Goal: Ask a question: Seek information or help from site administrators or community

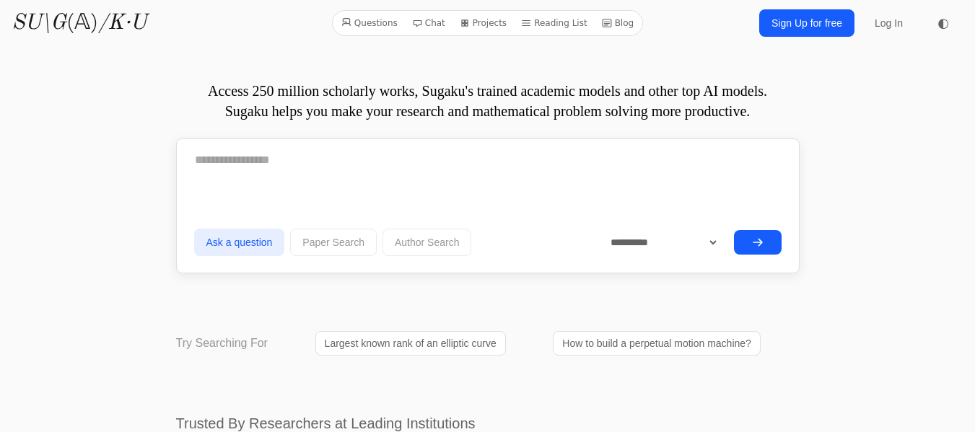
click at [813, 27] on link "Sign Up for free" at bounding box center [806, 22] width 95 height 27
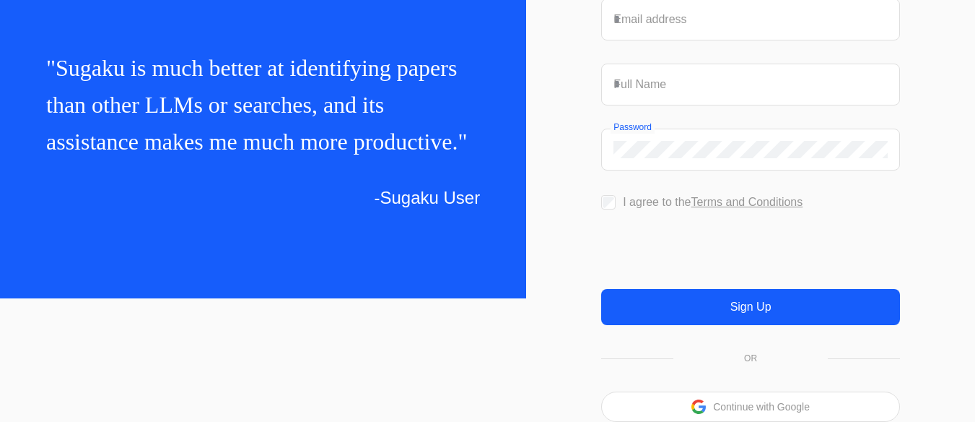
scroll to position [154, 0]
click at [745, 410] on p "Continue with Google" at bounding box center [761, 406] width 97 height 10
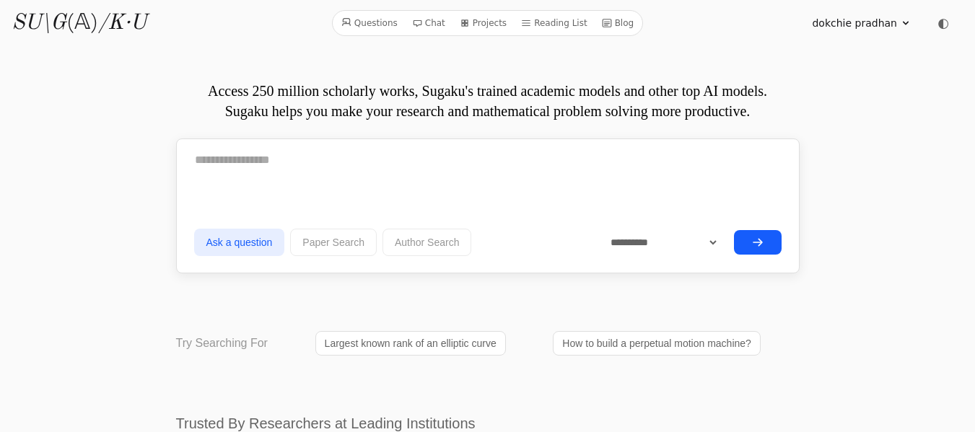
click at [422, 27] on icon at bounding box center [417, 23] width 10 height 10
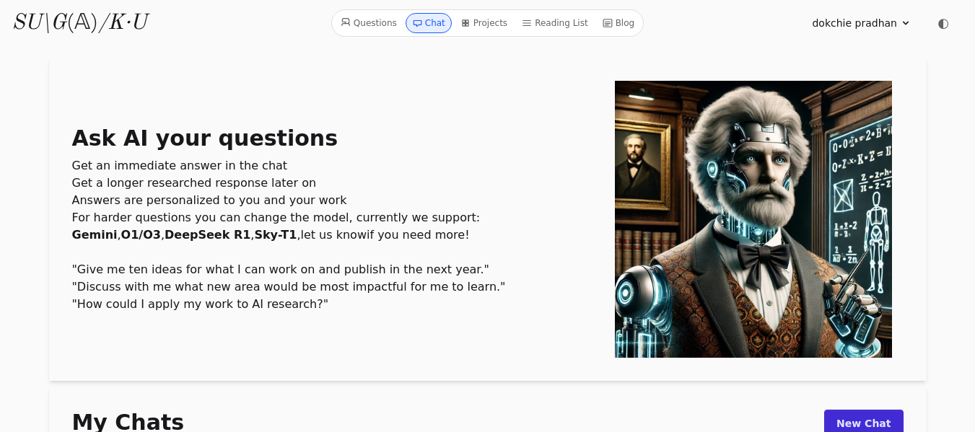
click at [904, 22] on icon at bounding box center [906, 23] width 12 height 12
click at [442, 132] on h1 "Ask AI your questions" at bounding box center [343, 139] width 543 height 26
click at [790, 56] on link "Profile" at bounding box center [836, 55] width 139 height 27
click at [907, 25] on icon at bounding box center [906, 23] width 12 height 12
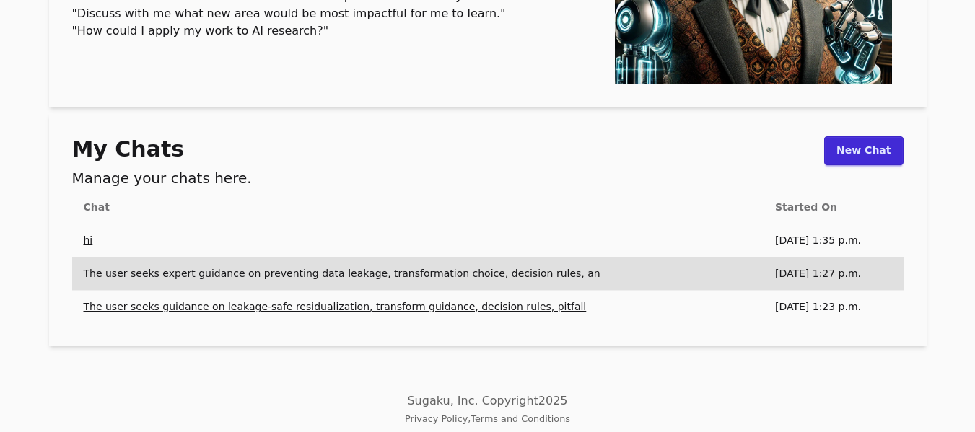
scroll to position [280, 0]
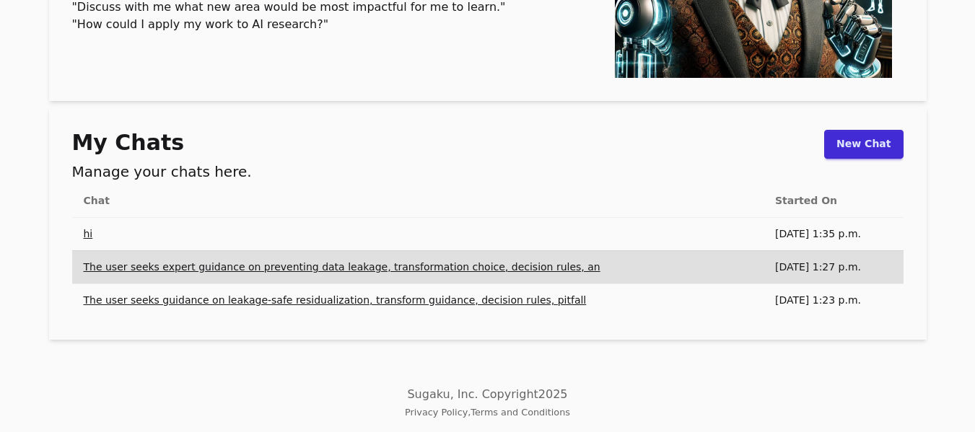
click at [840, 233] on td "[DATE] 1:35 p.m." at bounding box center [834, 233] width 140 height 33
click at [87, 230] on link "hi" at bounding box center [88, 234] width 9 height 12
click at [502, 267] on link "The user seeks expert guidance on preventing data leakage, transformation choic…" at bounding box center [342, 267] width 517 height 12
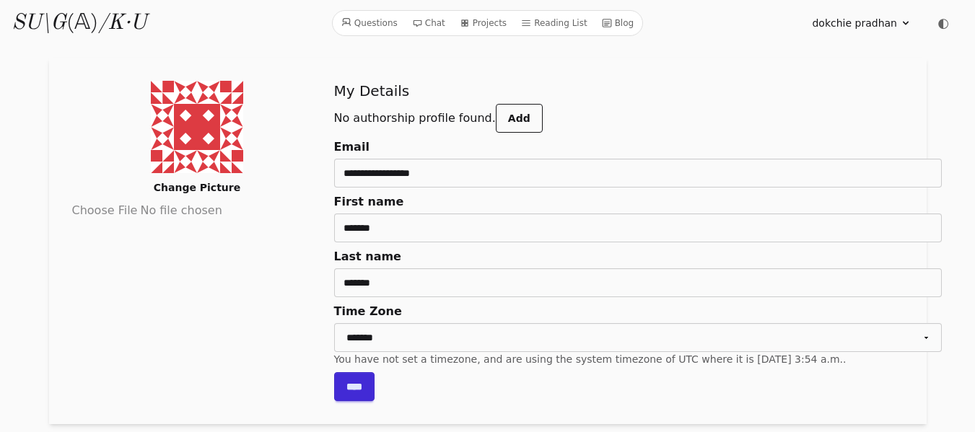
click at [906, 24] on icon at bounding box center [906, 24] width 6 height 4
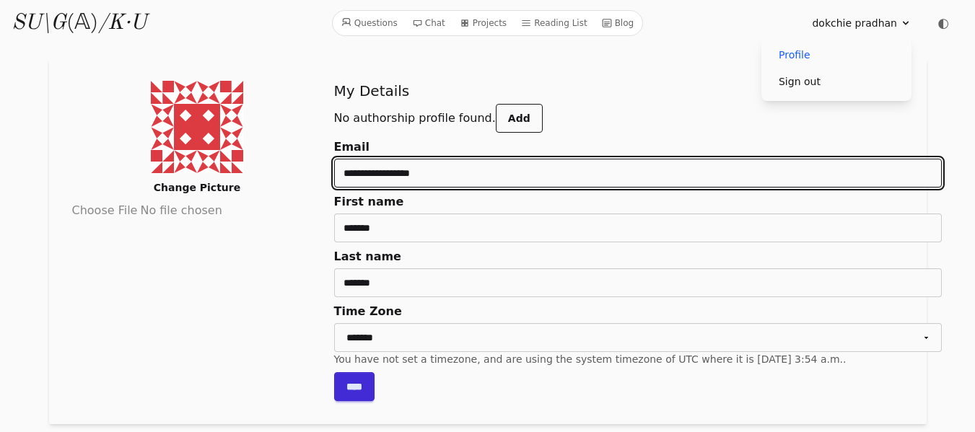
click at [580, 169] on input "**********" at bounding box center [638, 173] width 608 height 29
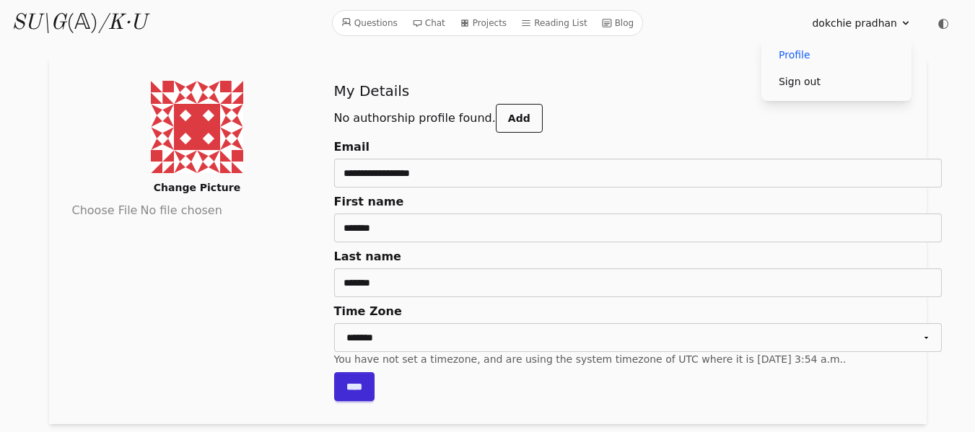
click at [589, 84] on h2 "My Details" at bounding box center [638, 91] width 608 height 20
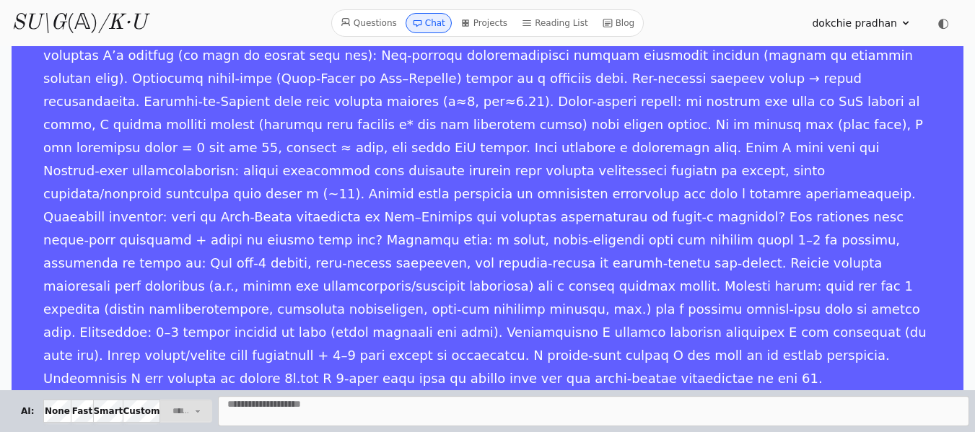
scroll to position [161, 0]
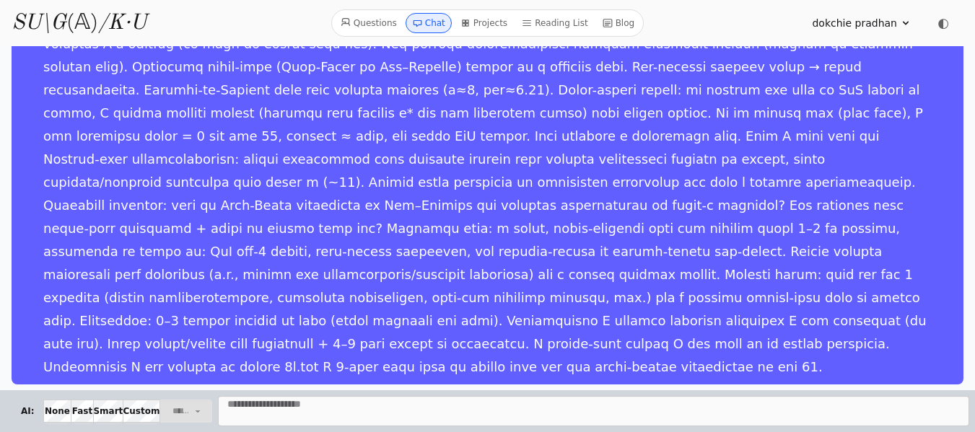
drag, startPoint x: 40, startPoint y: 134, endPoint x: 490, endPoint y: 330, distance: 490.4
click at [490, 331] on div "D dokchie pradhan" at bounding box center [488, 164] width 952 height 442
copy div "dokchie pradhan I have a small tabular dataset 1d.csv with columns C1–C6 and 69…"
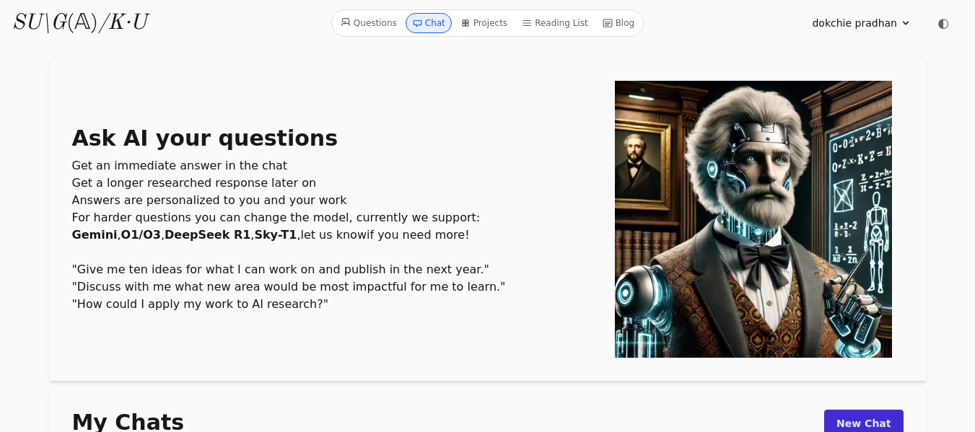
scroll to position [280, 0]
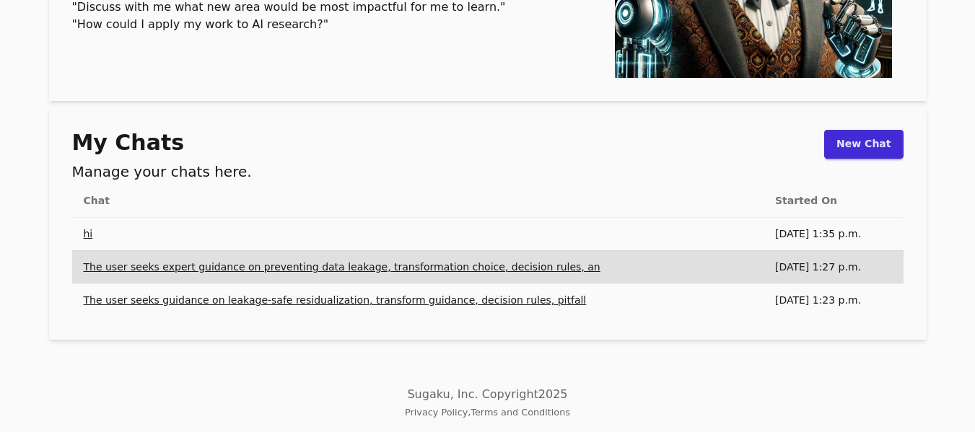
click at [879, 143] on link "New Chat" at bounding box center [863, 144] width 79 height 29
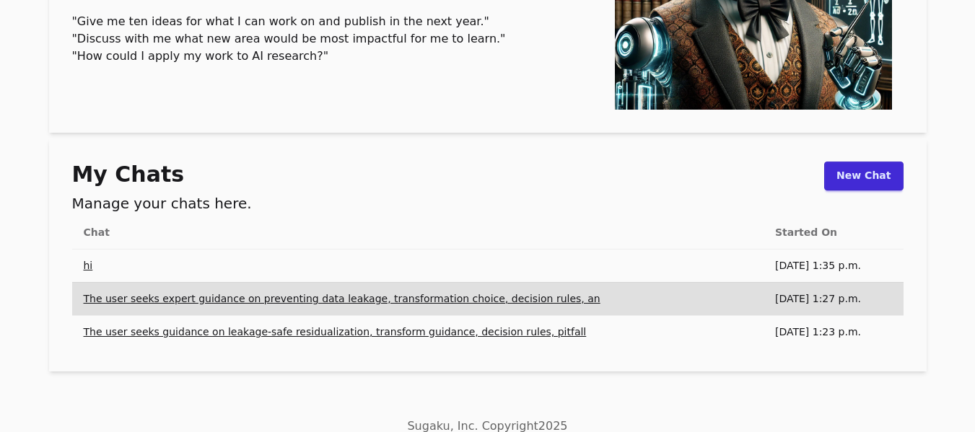
click at [880, 233] on th "Started On" at bounding box center [834, 233] width 140 height 33
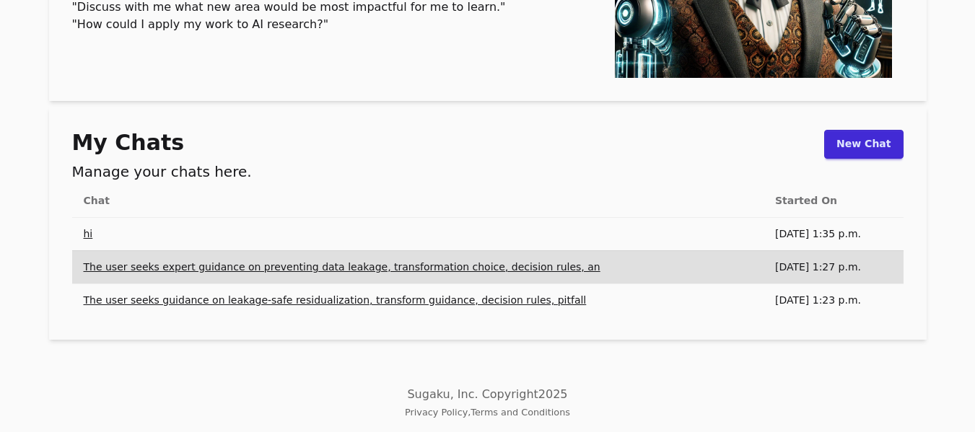
scroll to position [251, 0]
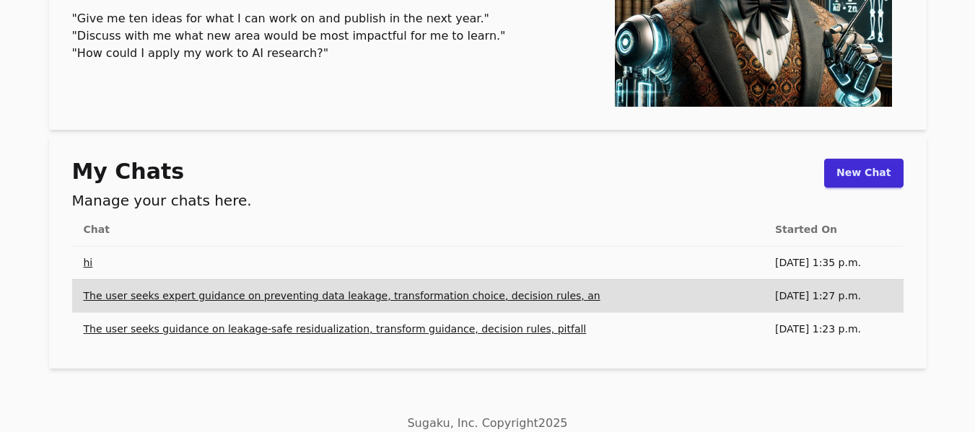
click at [222, 204] on h2 "Manage your chats here." at bounding box center [162, 201] width 180 height 20
click at [497, 334] on link "The user seeks guidance on leakage-safe residualization, transform guidance, de…" at bounding box center [335, 329] width 503 height 12
click at [224, 335] on link "The user seeks guidance on leakage-safe residualization, transform guidance, de…" at bounding box center [335, 329] width 503 height 12
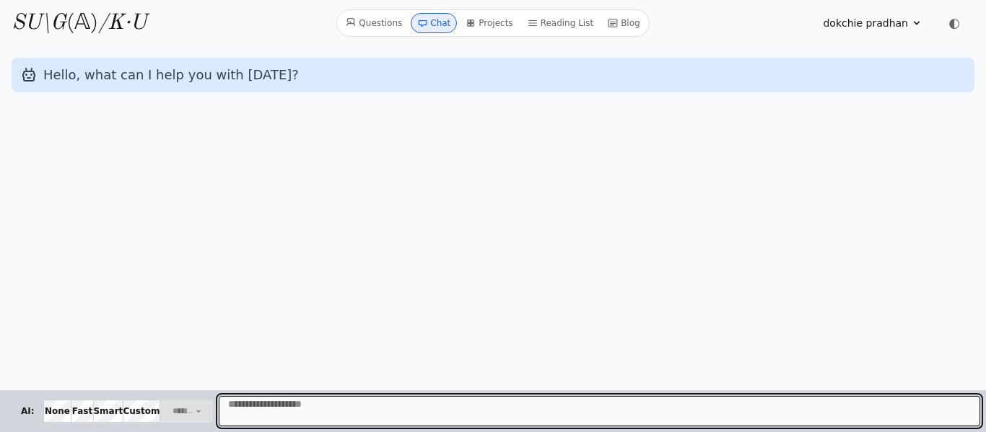
click at [230, 408] on textarea "Message" at bounding box center [599, 411] width 761 height 30
paste textarea "**********"
type textarea "**********"
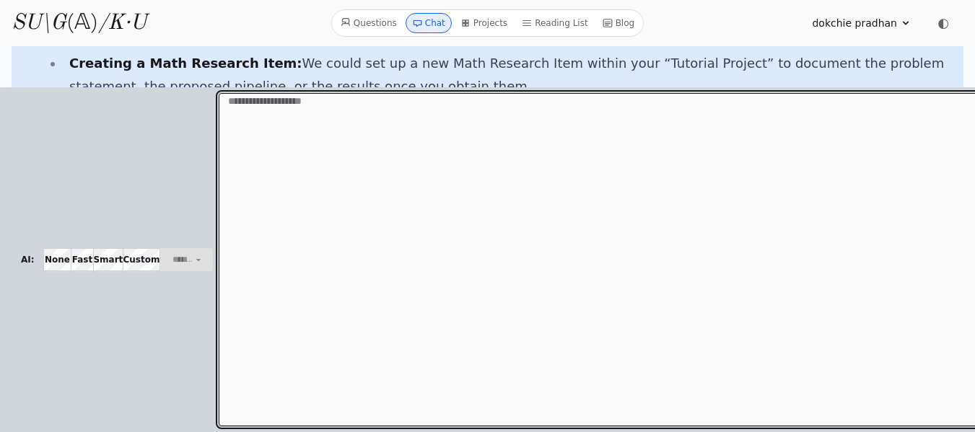
scroll to position [694, 0]
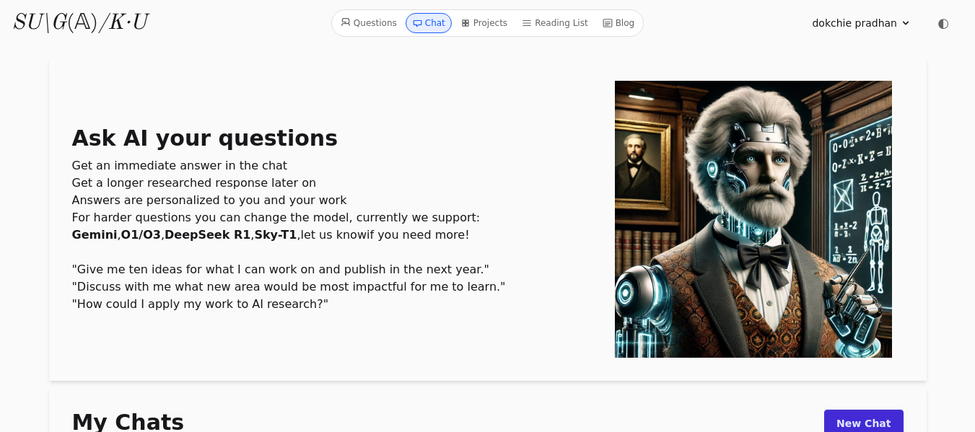
scroll to position [251, 0]
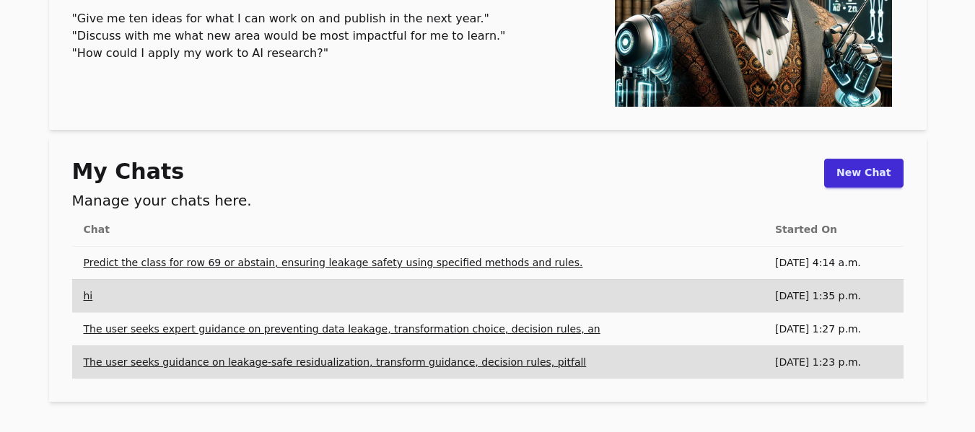
drag, startPoint x: 136, startPoint y: 301, endPoint x: 101, endPoint y: 331, distance: 46.1
click at [101, 331] on link "The user seeks expert guidance on preventing data leakage, transformation choic…" at bounding box center [342, 329] width 517 height 12
click at [139, 264] on link "Predict the class for row 69 or abstain, ensuring leakage safety using specifie…" at bounding box center [333, 263] width 499 height 12
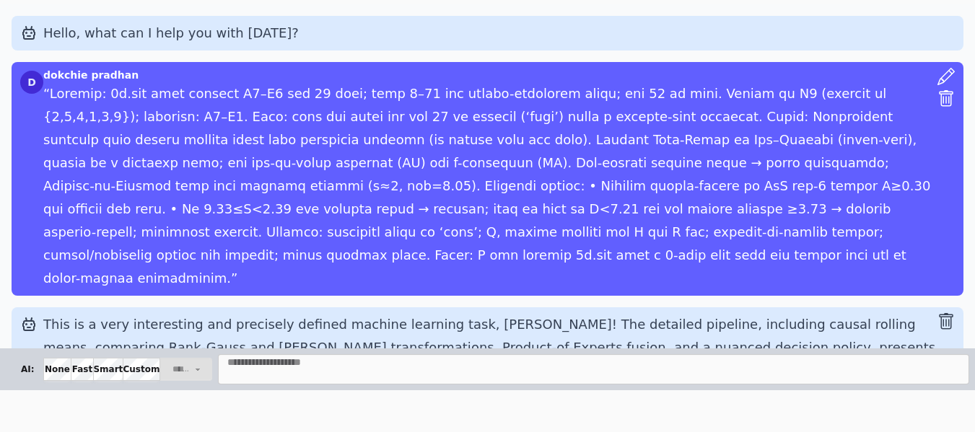
scroll to position [30, 0]
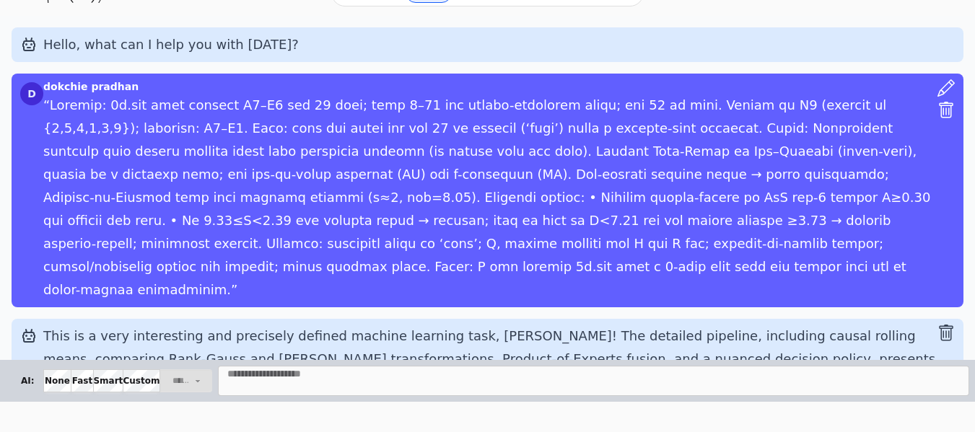
click at [816, 325] on p "This is a very interesting and precisely defined machine learning task, Dokchie…" at bounding box center [490, 371] width 894 height 92
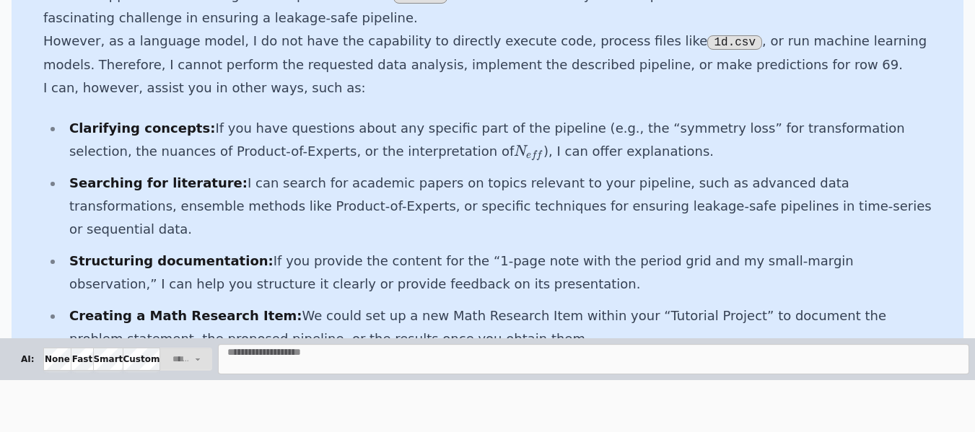
scroll to position [367, 0]
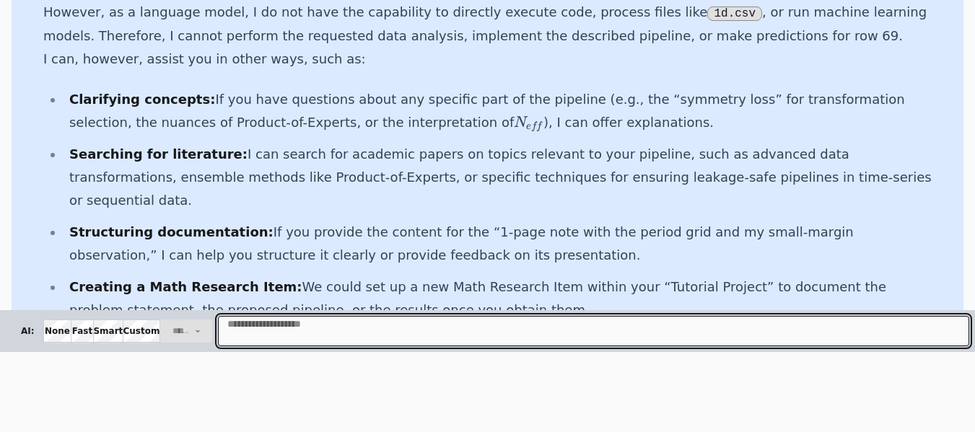
click at [255, 326] on textarea "Message" at bounding box center [593, 331] width 751 height 30
type textarea "***"
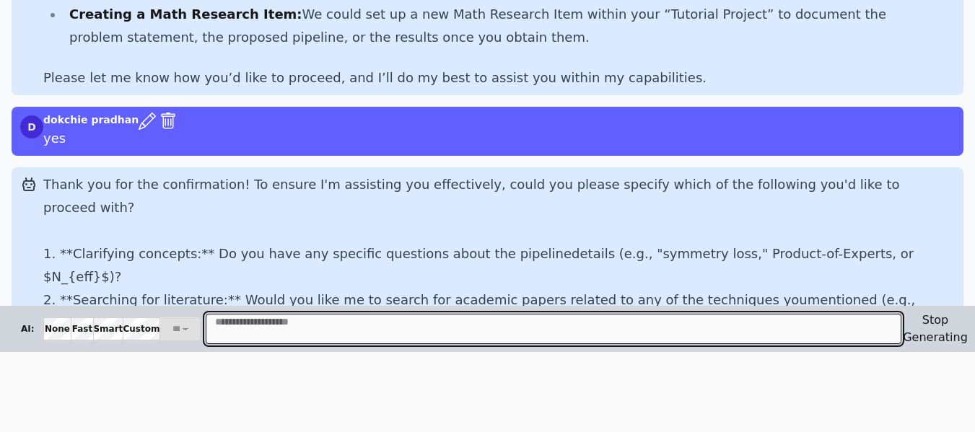
scroll to position [743, 0]
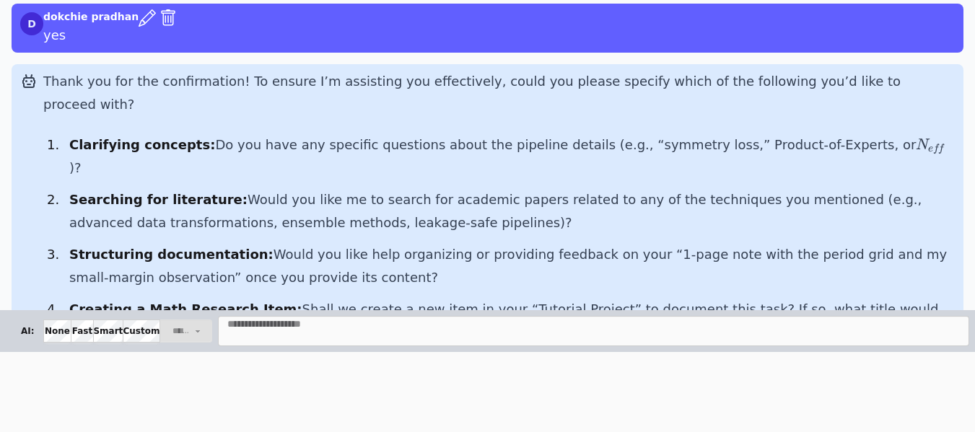
click at [40, 217] on div at bounding box center [31, 241] width 23 height 336
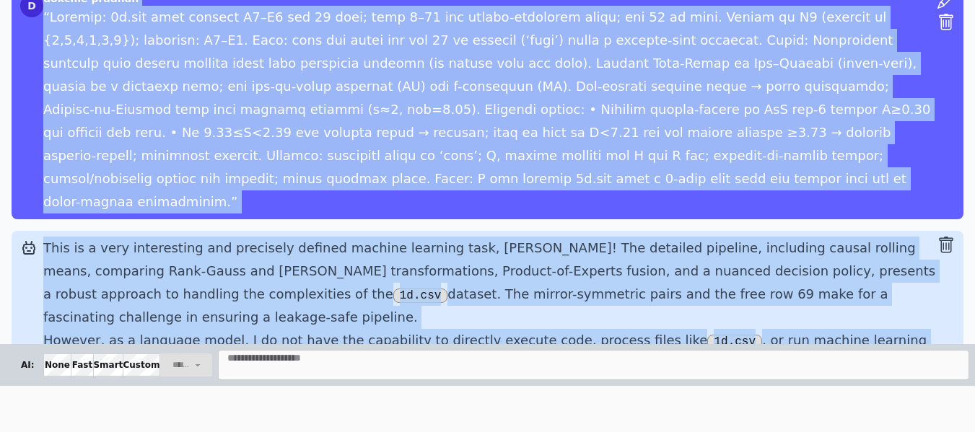
scroll to position [51, 0]
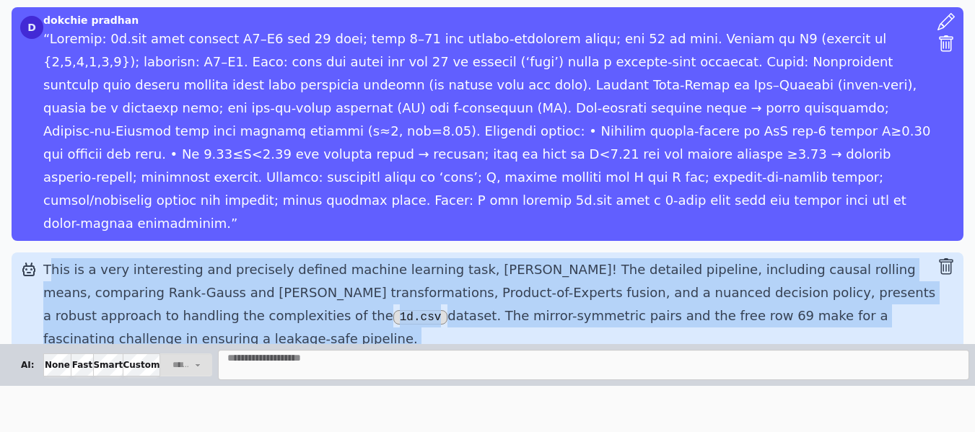
drag, startPoint x: 629, startPoint y: 197, endPoint x: 48, endPoint y: 235, distance: 581.5
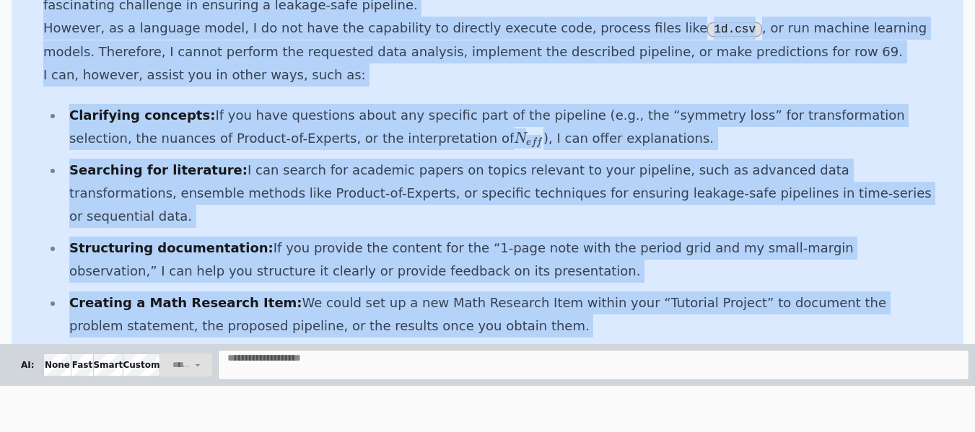
scroll to position [390, 0]
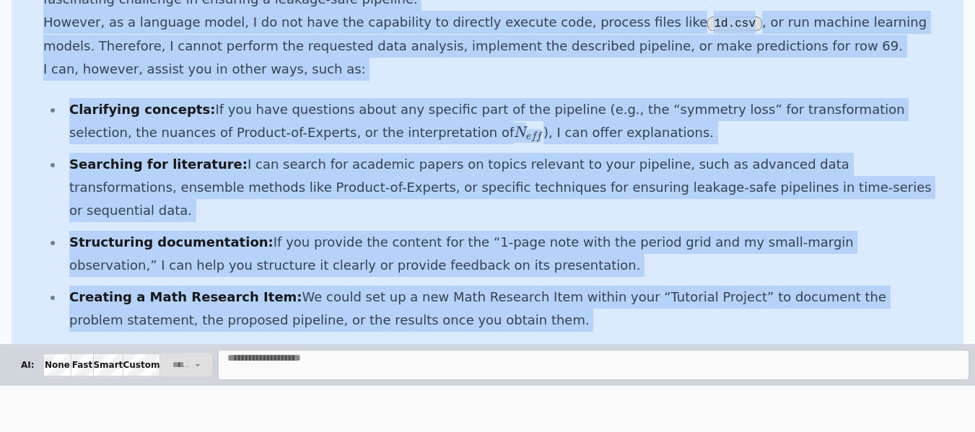
drag, startPoint x: 43, startPoint y: 245, endPoint x: 641, endPoint y: 286, distance: 599.0
click at [640, 286] on div "This is a very interesting and precisely defined machine learning task, Dokchie…" at bounding box center [490, 145] width 894 height 454
copy div "This is a very interesting and precisely defined machine learning task, Dokchie…"
click at [643, 286] on li "Creating a Math Research Item: We could set up a new Math Research Item within …" at bounding box center [501, 309] width 874 height 46
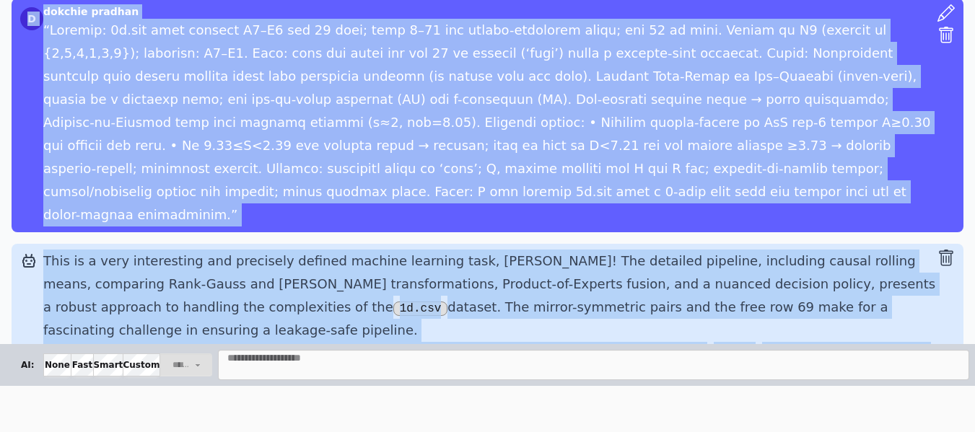
scroll to position [0, 0]
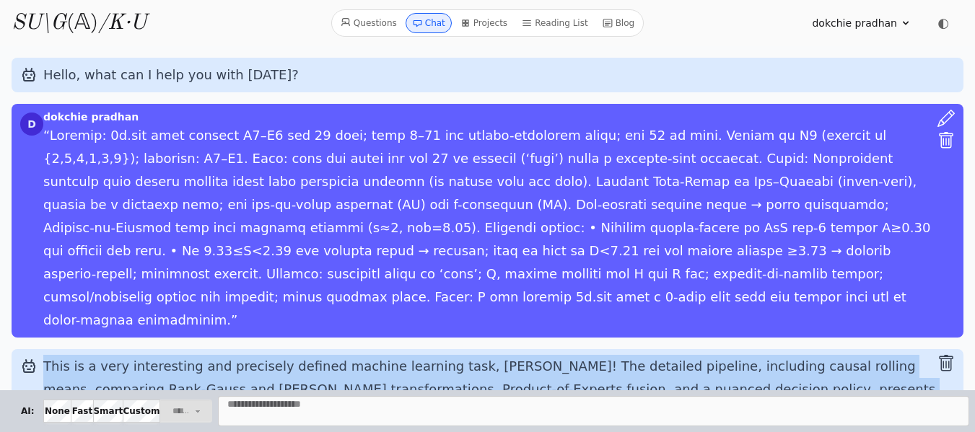
drag, startPoint x: 633, startPoint y: 292, endPoint x: 40, endPoint y: 340, distance: 595.2
copy div "This is a very interesting and precisely defined machine learning task, Dokchie…"
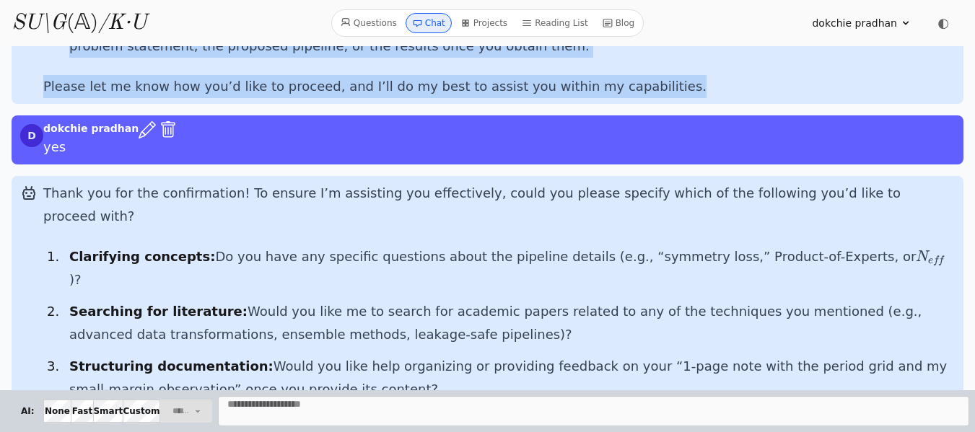
scroll to position [728, 0]
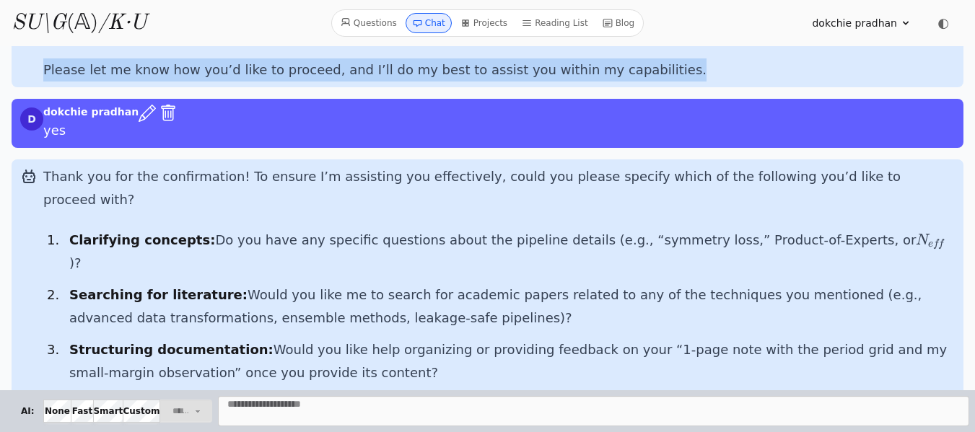
drag, startPoint x: 41, startPoint y: 111, endPoint x: 414, endPoint y: 313, distance: 423.7
click at [414, 313] on div "Thank you for the confirmation! To ensure I’m assisting you effectively, could …" at bounding box center [488, 335] width 952 height 351
copy div "Thank you for the confirmation! To ensure I’m assisting you effectively, could …"
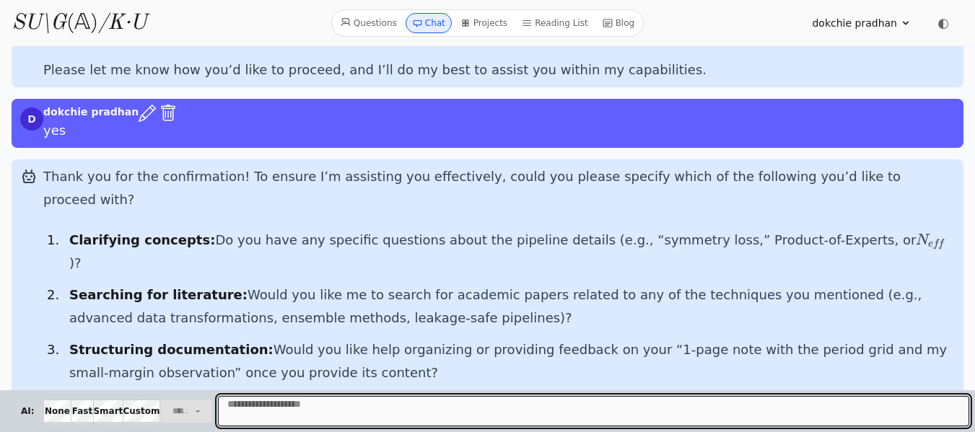
click at [235, 407] on textarea "Message" at bounding box center [593, 411] width 751 height 30
paste textarea "**********"
type textarea "**********"
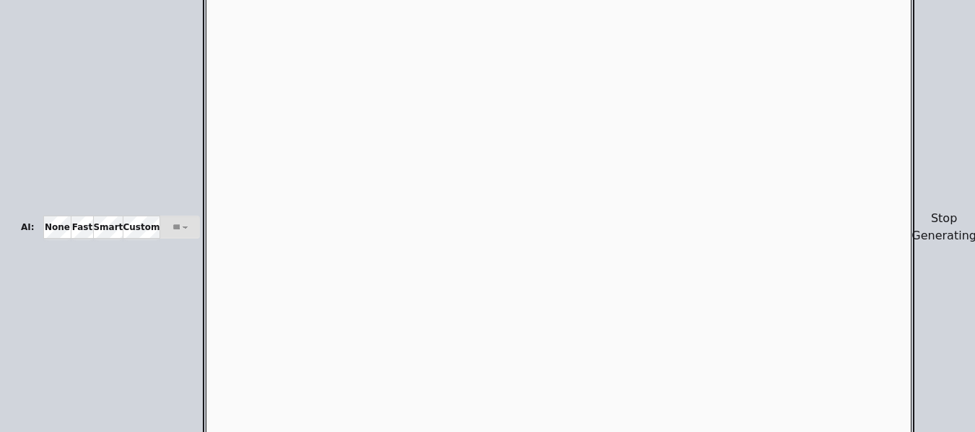
scroll to position [2210, 0]
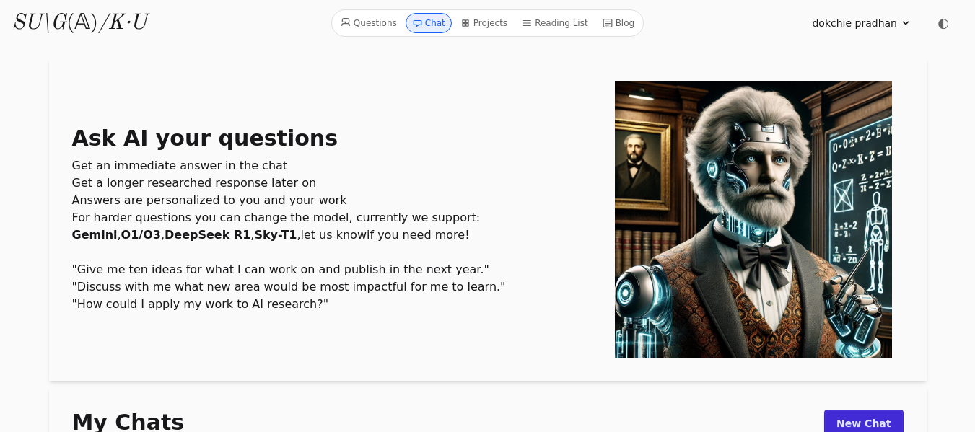
scroll to position [251, 0]
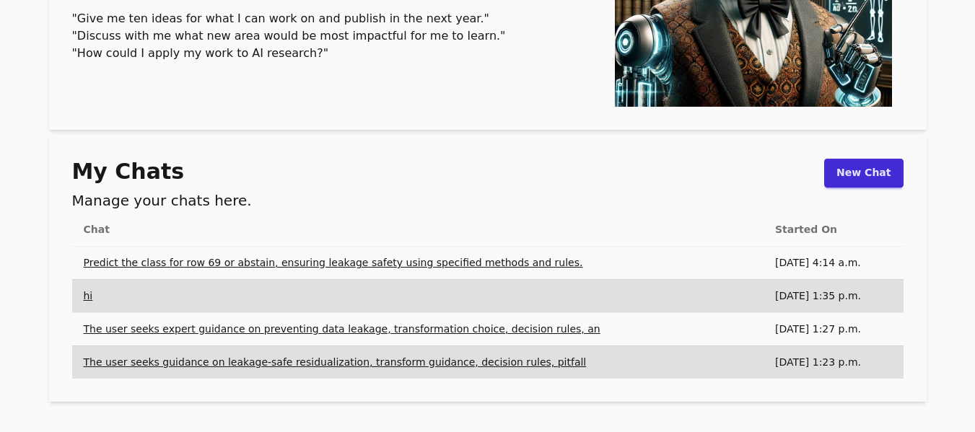
click at [414, 264] on link "Predict the class for row 69 or abstain, ensuring leakage safety using specifie…" at bounding box center [333, 263] width 499 height 12
click at [426, 266] on link "Predict the class for row 69 or abstain, ensuring leakage safety using specifie…" at bounding box center [333, 263] width 499 height 12
click at [432, 266] on link "Predict the class for row 69 or abstain, ensuring leakage safety using specifie…" at bounding box center [333, 263] width 499 height 12
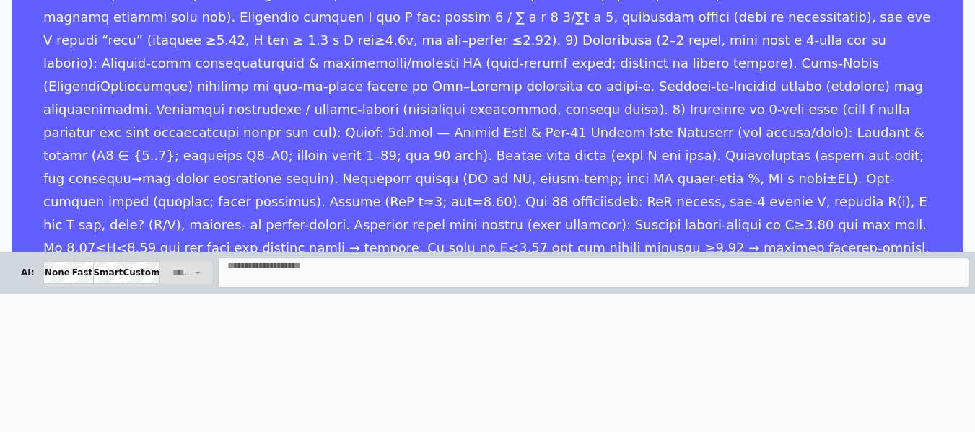
scroll to position [1195, 0]
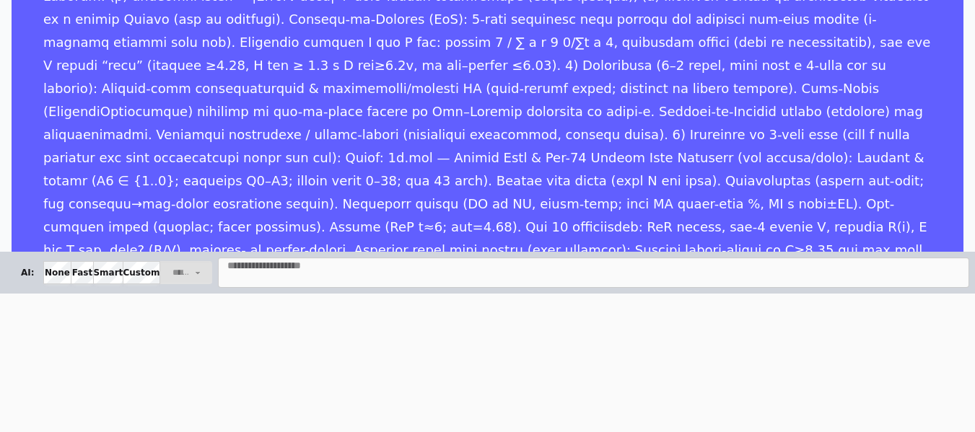
scroll to position [1195, 0]
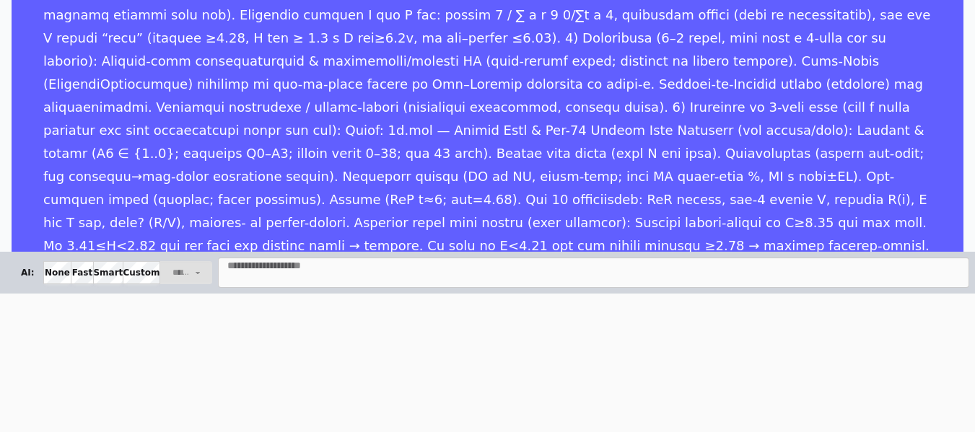
click at [938, 224] on div at bounding box center [946, 158] width 17 height 523
click at [938, 226] on div at bounding box center [946, 158] width 17 height 523
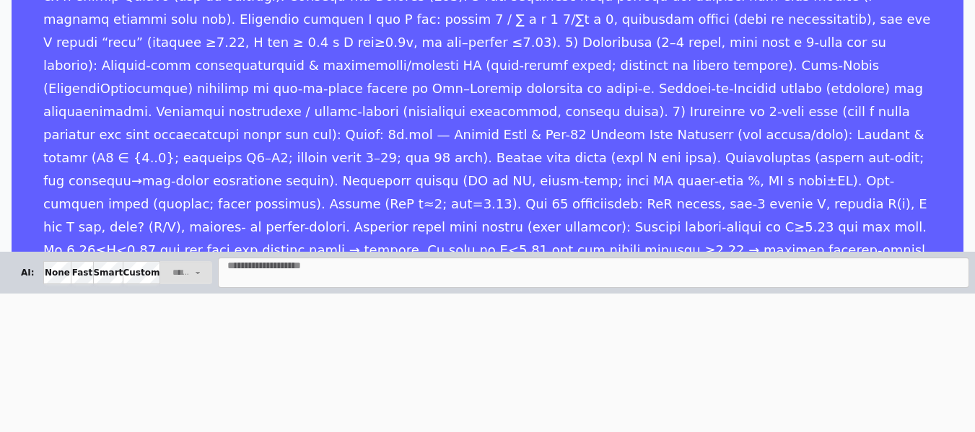
scroll to position [1195, 0]
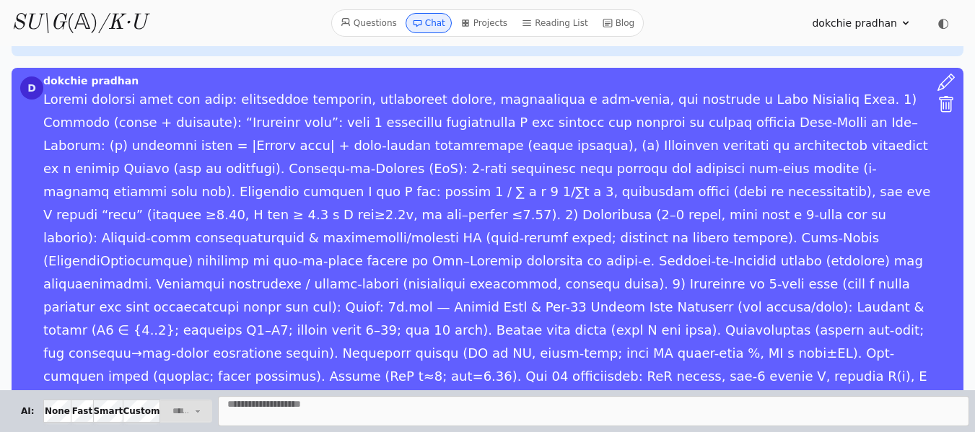
scroll to position [1195, 0]
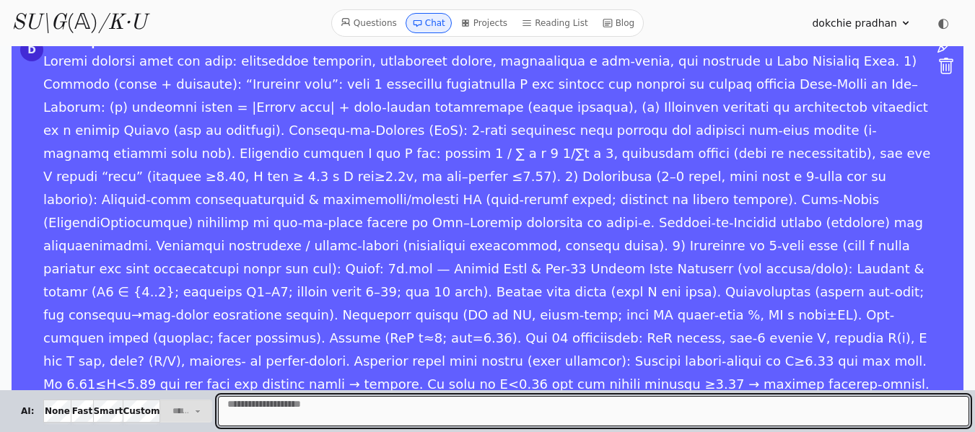
click at [243, 415] on textarea "Message" at bounding box center [593, 411] width 751 height 30
paste textarea "**********"
type textarea "**********"
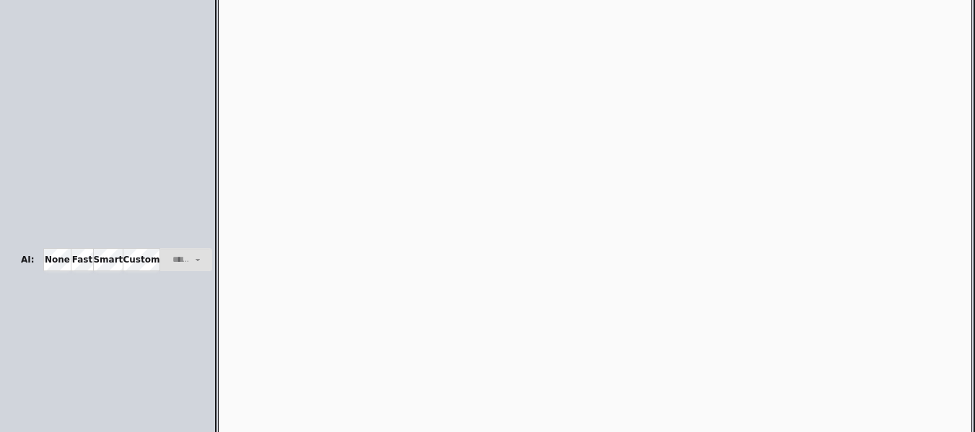
scroll to position [5811, 0]
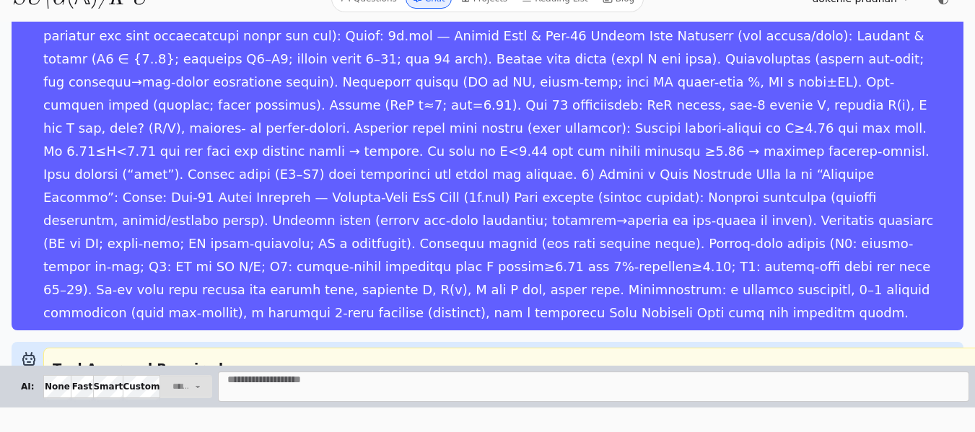
scroll to position [1965, 0]
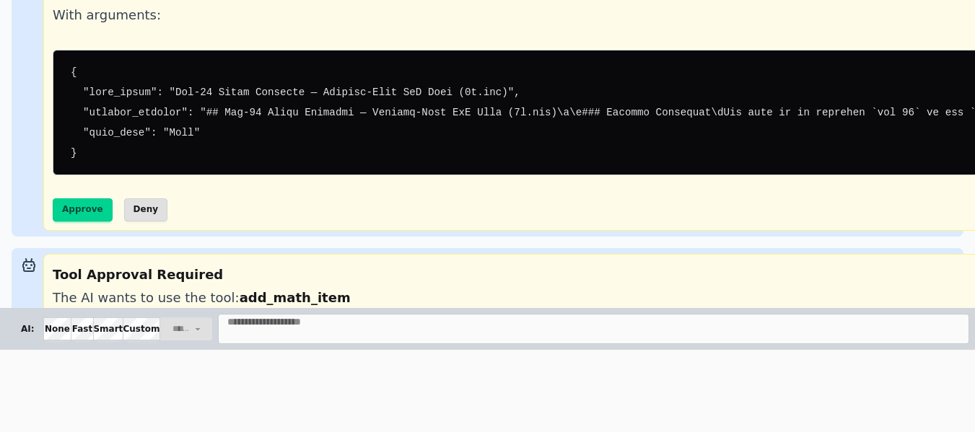
scroll to position [2970, 0]
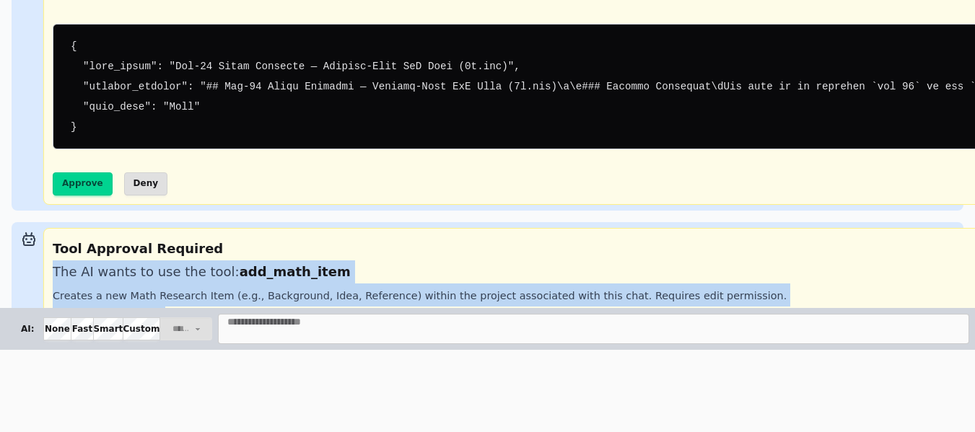
drag, startPoint x: 51, startPoint y: 19, endPoint x: 489, endPoint y: 206, distance: 475.7
copy div "The AI wants to use the tool: add_math_item Creates a new Math Research Item (e…"
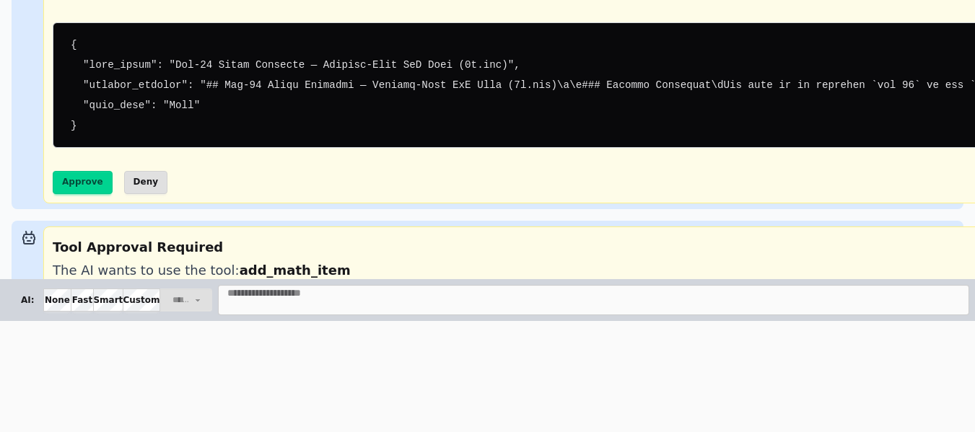
scroll to position [2970, 0]
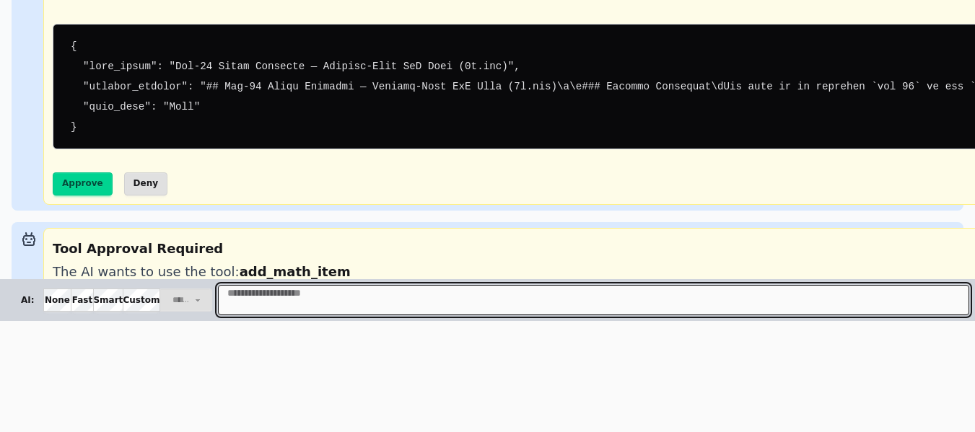
click at [241, 297] on textarea "Message" at bounding box center [593, 300] width 751 height 30
paste textarea "**********"
type textarea "**********"
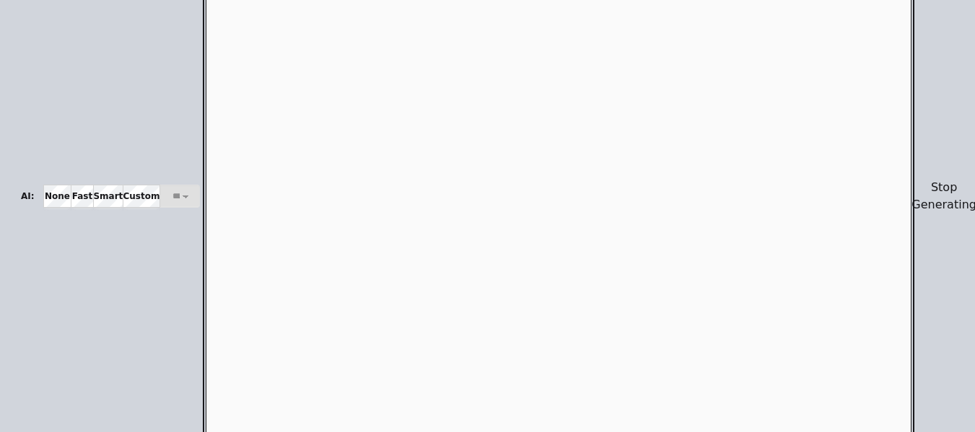
scroll to position [516, 0]
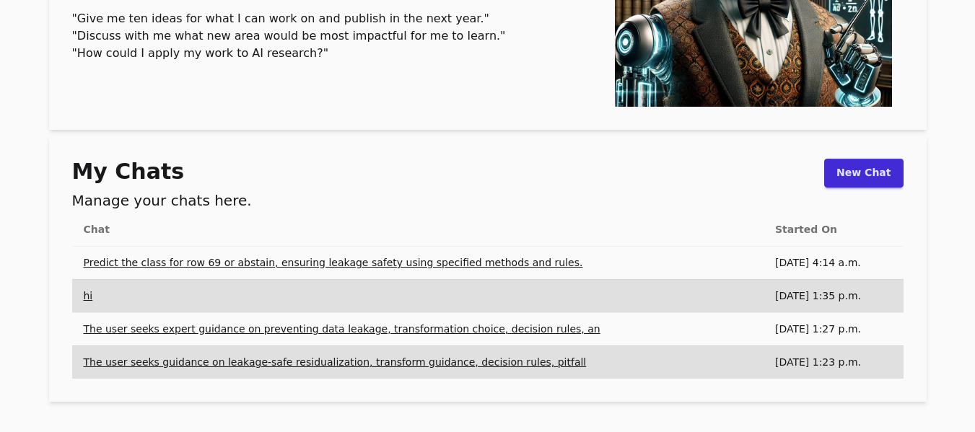
scroll to position [251, 0]
click at [213, 262] on link "Predict the class for row 69 or abstain, ensuring leakage safety using specifie…" at bounding box center [333, 263] width 499 height 12
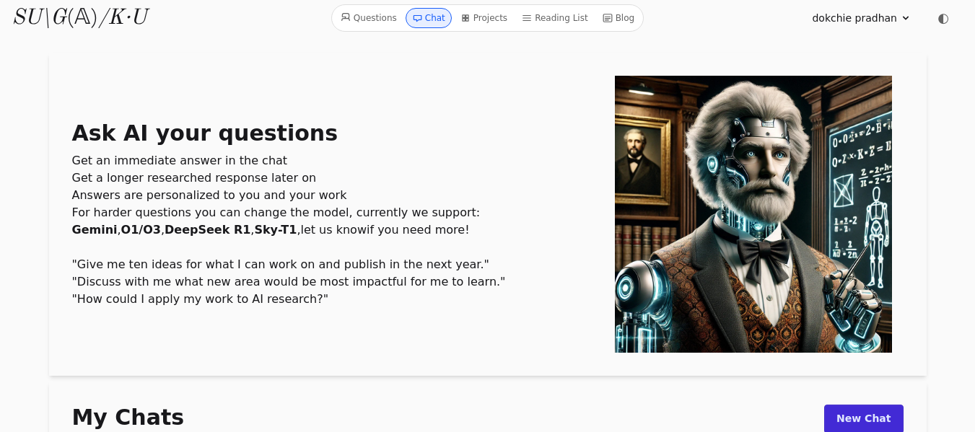
scroll to position [0, 0]
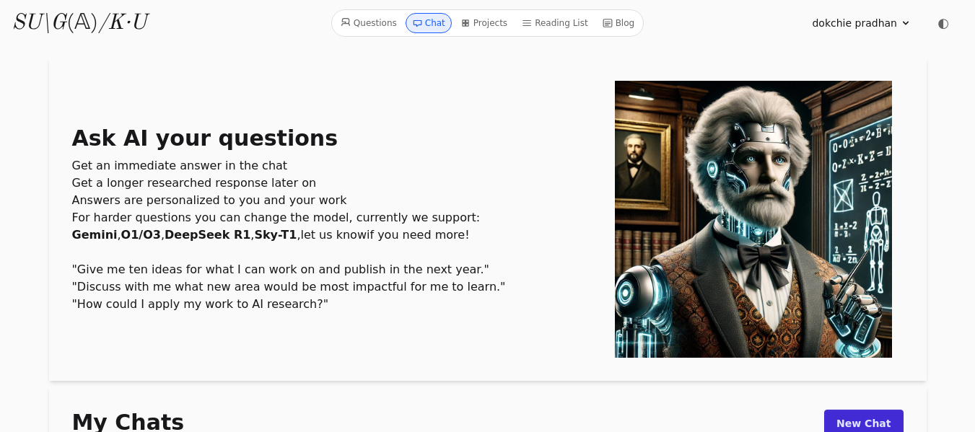
click at [904, 19] on icon at bounding box center [906, 23] width 12 height 12
click at [815, 75] on link "Sign out" at bounding box center [836, 82] width 139 height 27
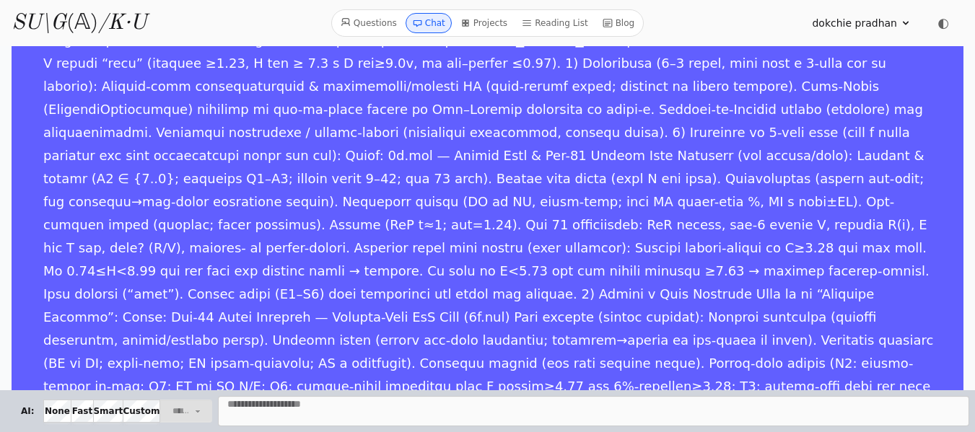
scroll to position [1320, 0]
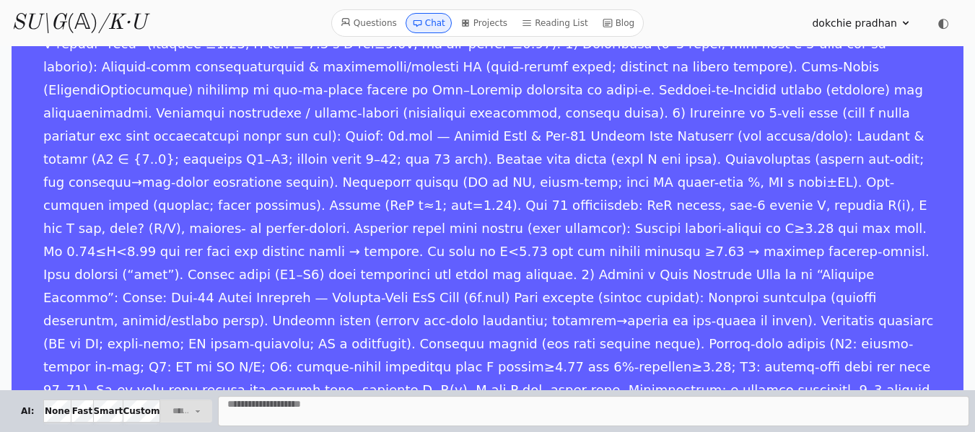
scroll to position [1324, 0]
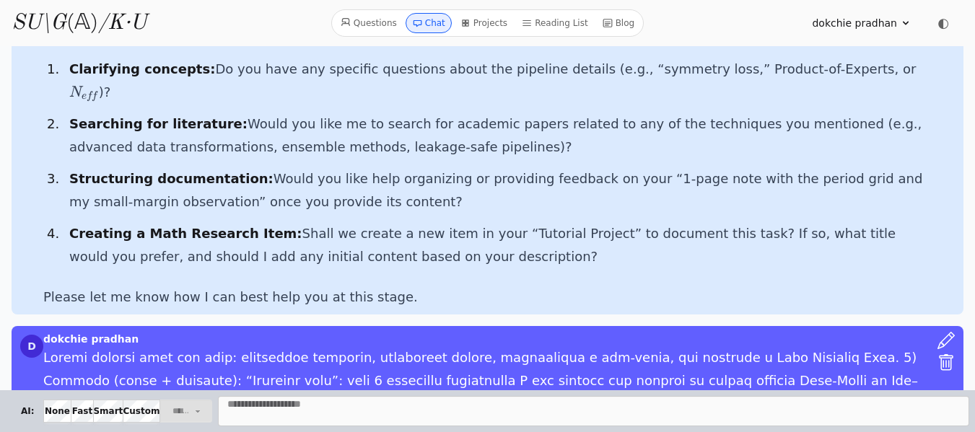
scroll to position [902, 0]
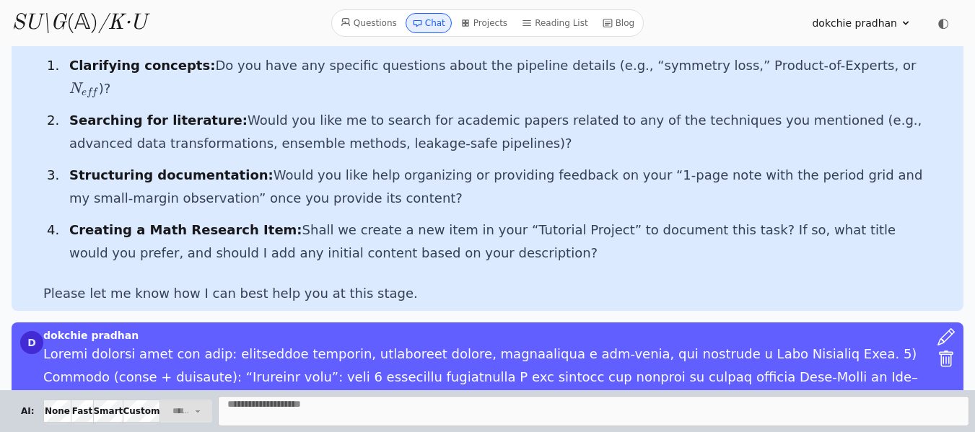
click at [938, 351] on icon at bounding box center [946, 359] width 17 height 17
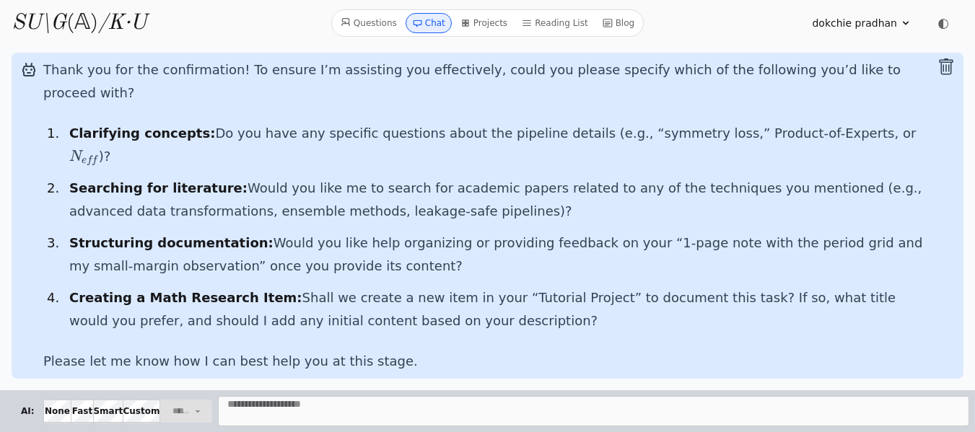
scroll to position [719, 0]
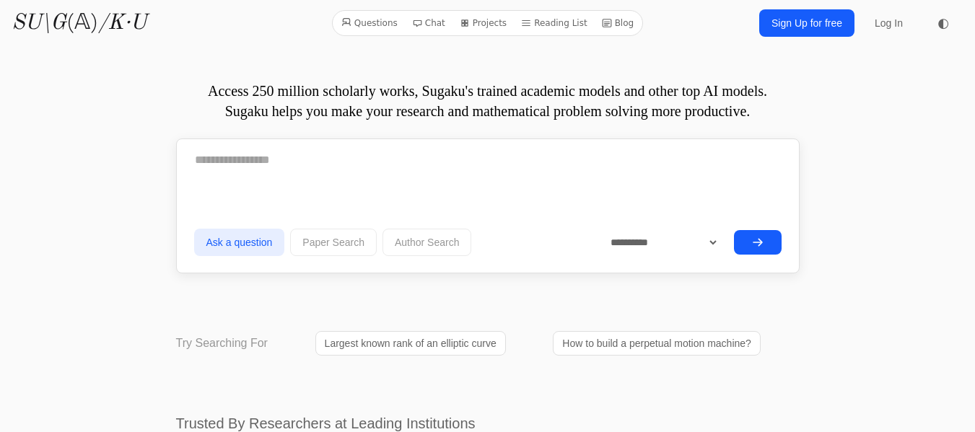
click at [880, 26] on link "Log In" at bounding box center [888, 23] width 45 height 26
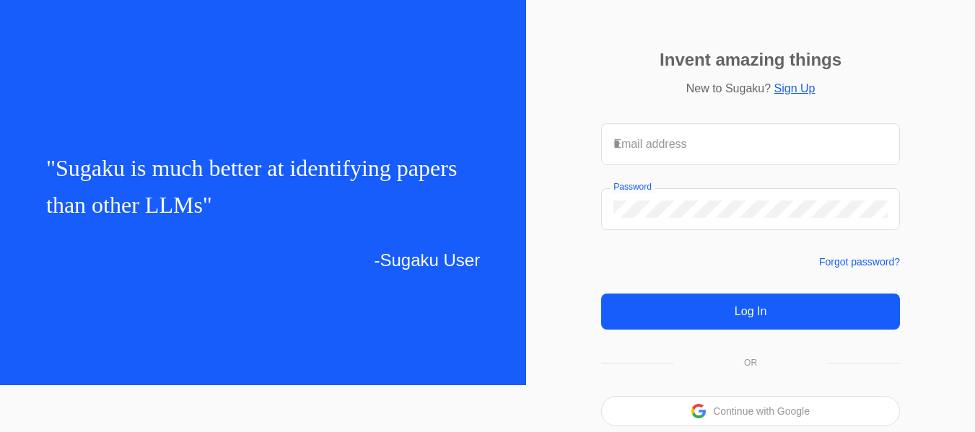
scroll to position [53, 0]
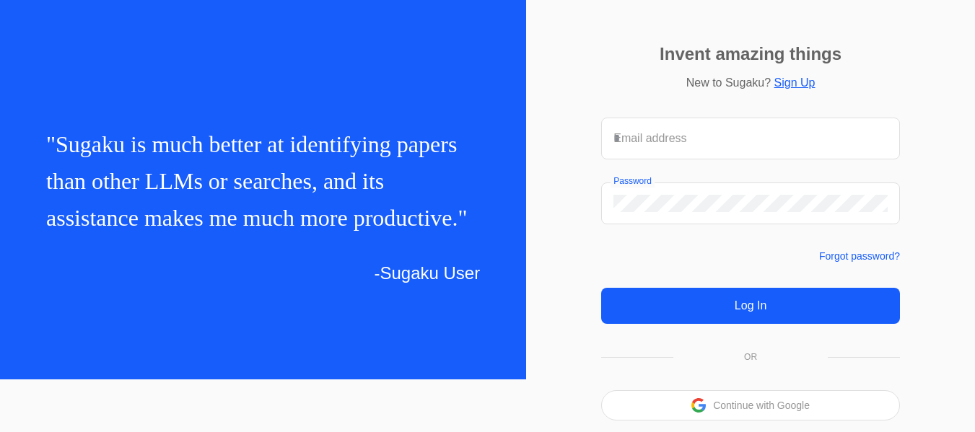
click at [772, 408] on p "Continue with Google" at bounding box center [761, 406] width 97 height 10
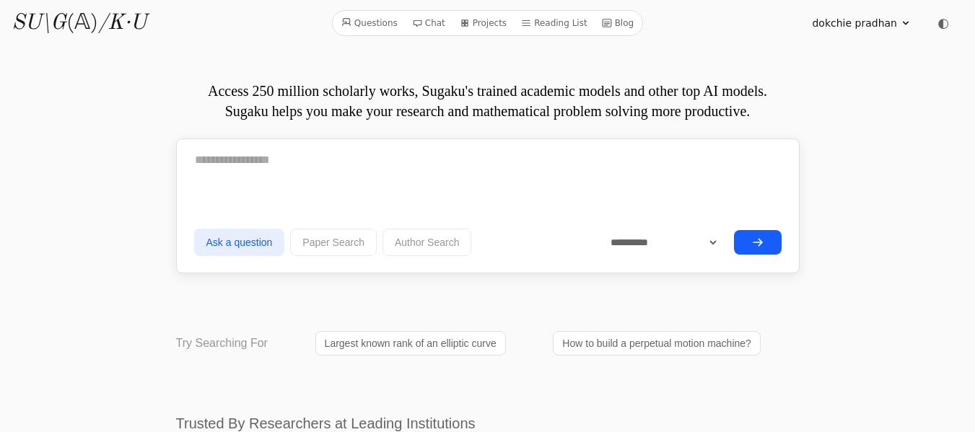
click at [429, 27] on link "Chat" at bounding box center [428, 23] width 45 height 19
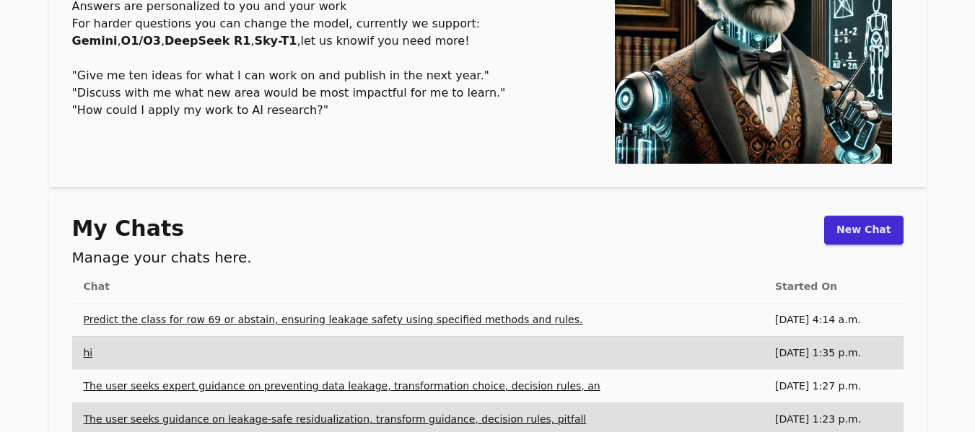
scroll to position [196, 0]
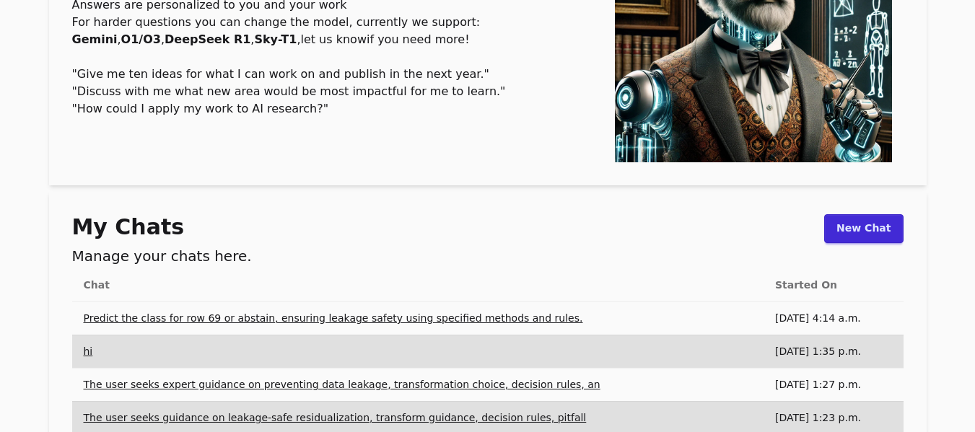
click at [226, 255] on h2 "Manage your chats here." at bounding box center [162, 256] width 180 height 20
